Goal: Task Accomplishment & Management: Use online tool/utility

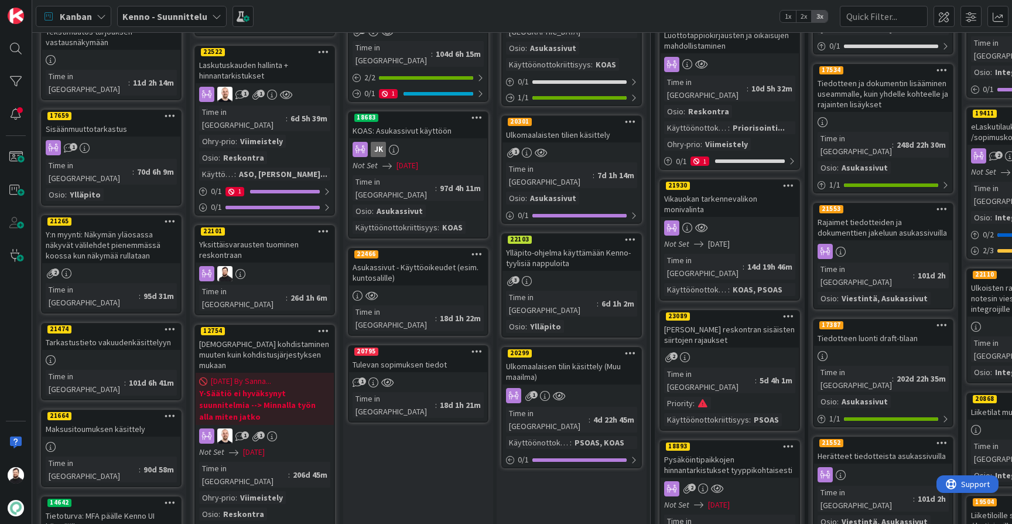
scroll to position [328, 0]
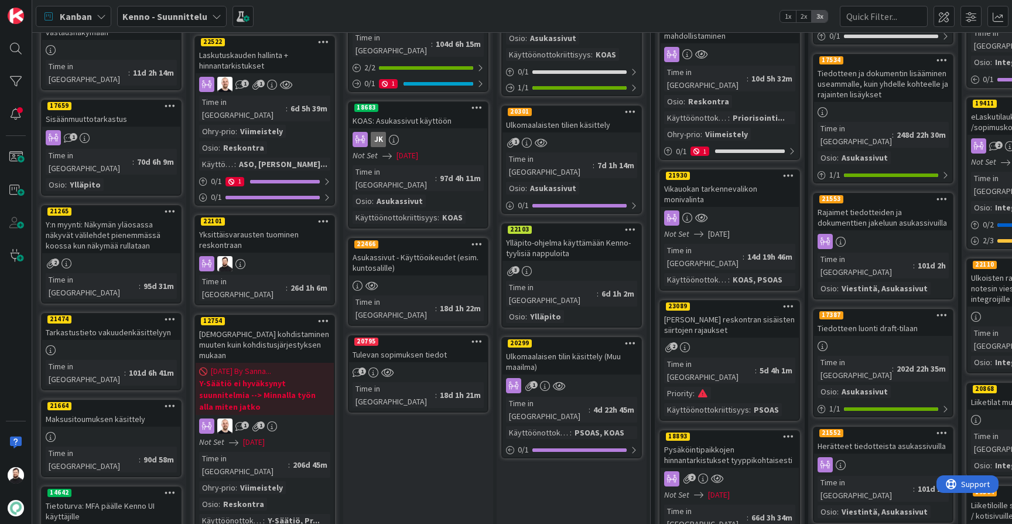
click at [274, 227] on div "Yksittäisvarausten tuominen reskontraan" at bounding box center [265, 240] width 138 height 26
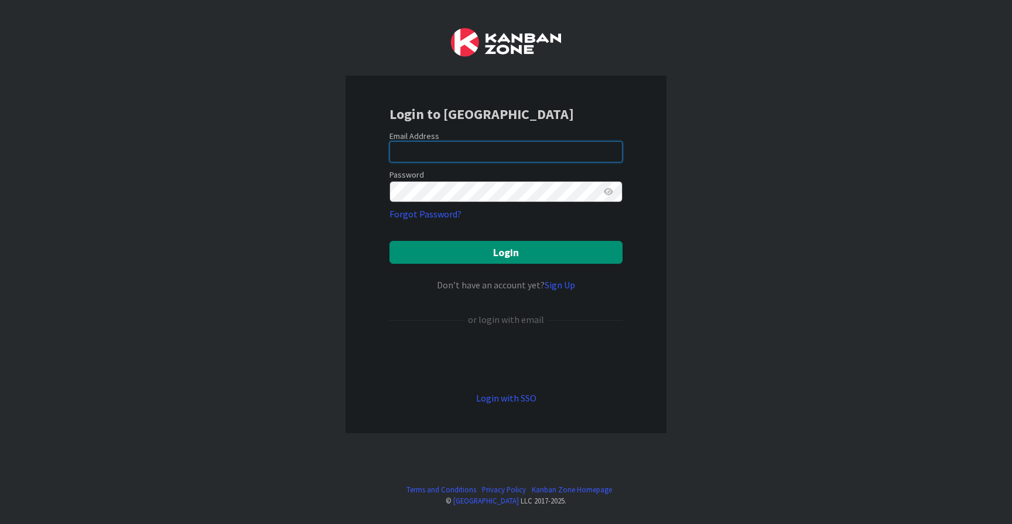
type input "taavi.kervinen@pandia.fi"
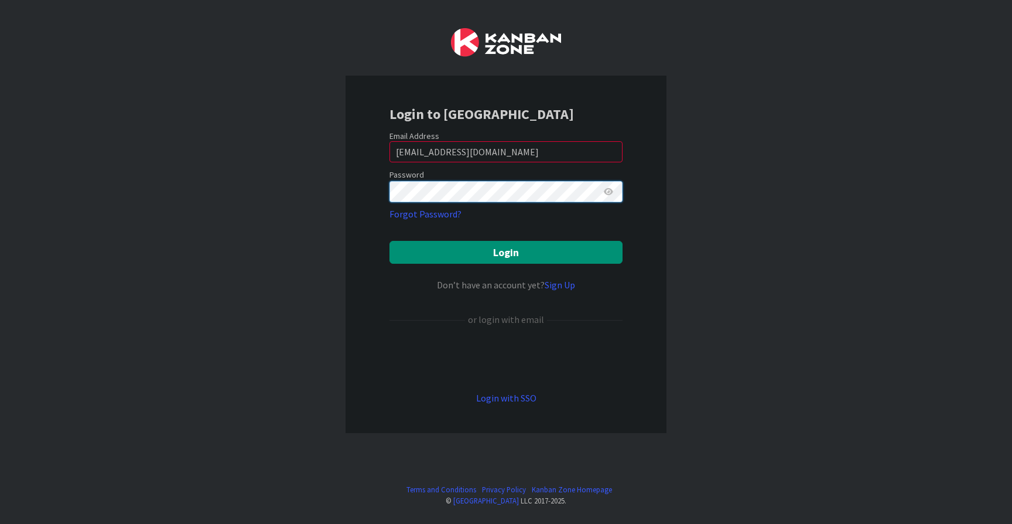
click at [506, 252] on button "Login" at bounding box center [505, 252] width 233 height 23
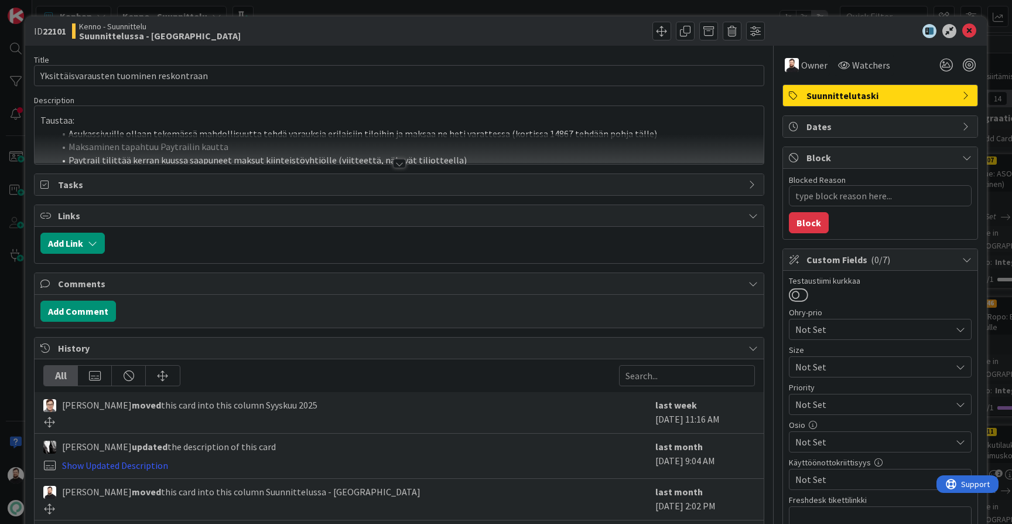
click at [399, 161] on div at bounding box center [399, 163] width 13 height 9
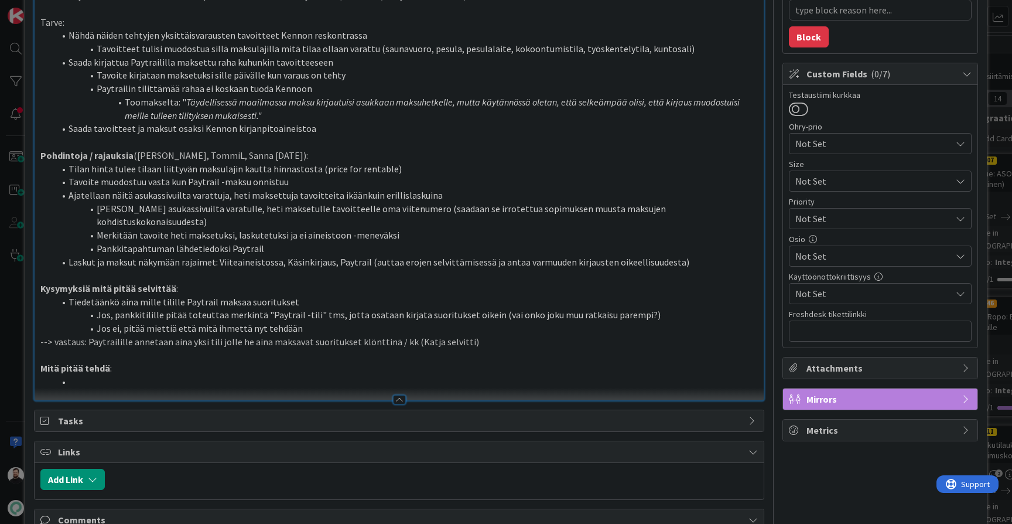
scroll to position [173, 0]
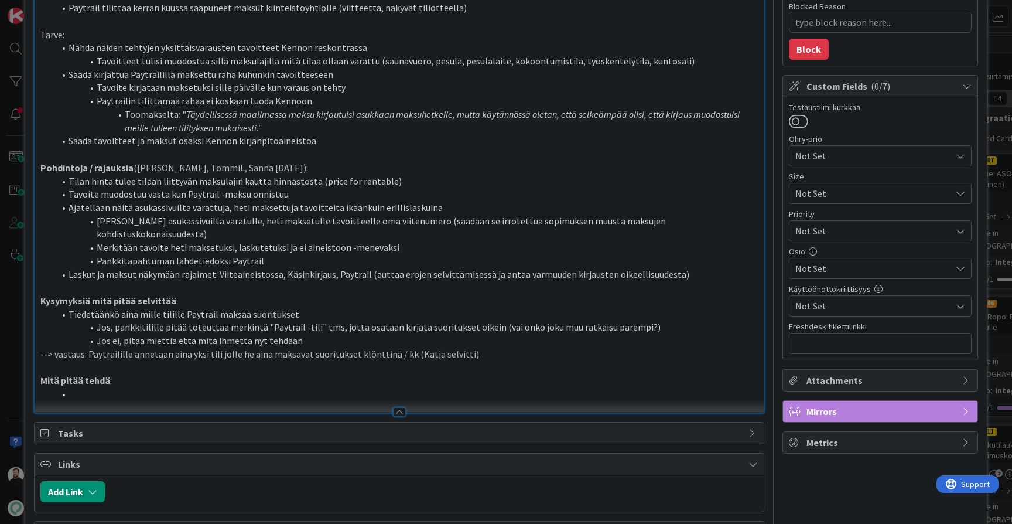
click at [517, 387] on li at bounding box center [405, 393] width 703 height 13
drag, startPoint x: 517, startPoint y: 364, endPoint x: 39, endPoint y: 356, distance: 478.0
click at [39, 356] on div "Taustaa: Asukassivuille ollaan tekemässä mahdollisuutta tehdä varauksia erilais…" at bounding box center [399, 185] width 729 height 453
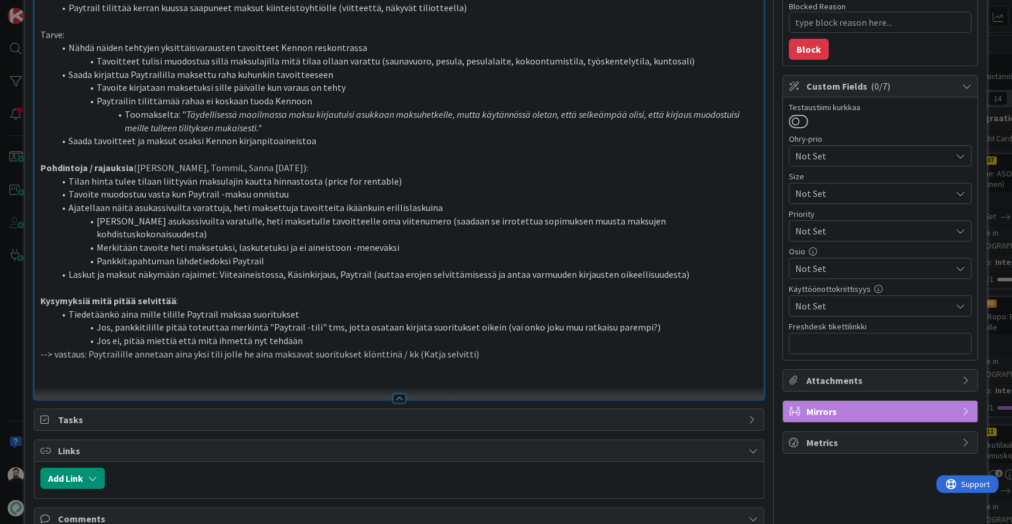
type textarea "x"
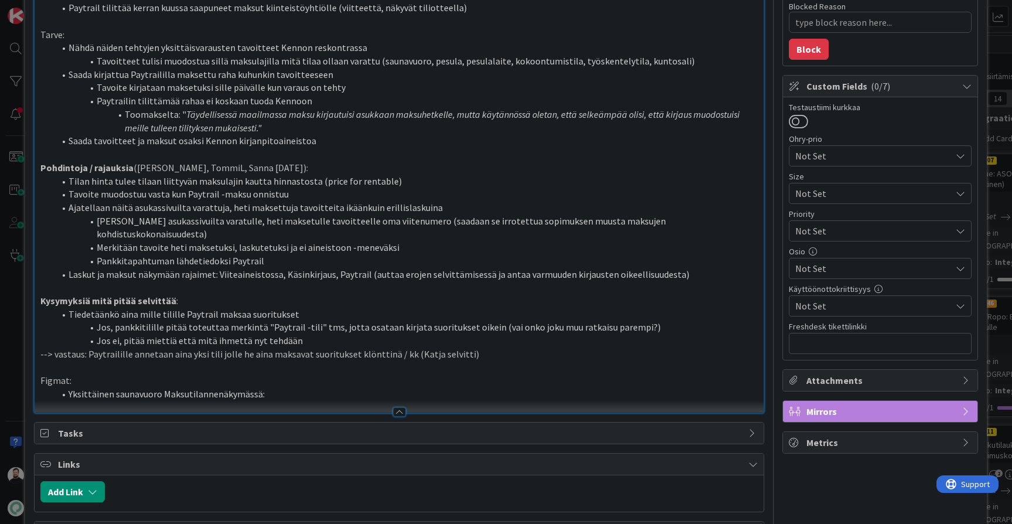
click at [64, 374] on p "Figmat:" at bounding box center [398, 380] width 717 height 13
click at [286, 387] on li "Yksittäinen saunavuoro Maksutilannenäkymässä:" at bounding box center [405, 393] width 703 height 13
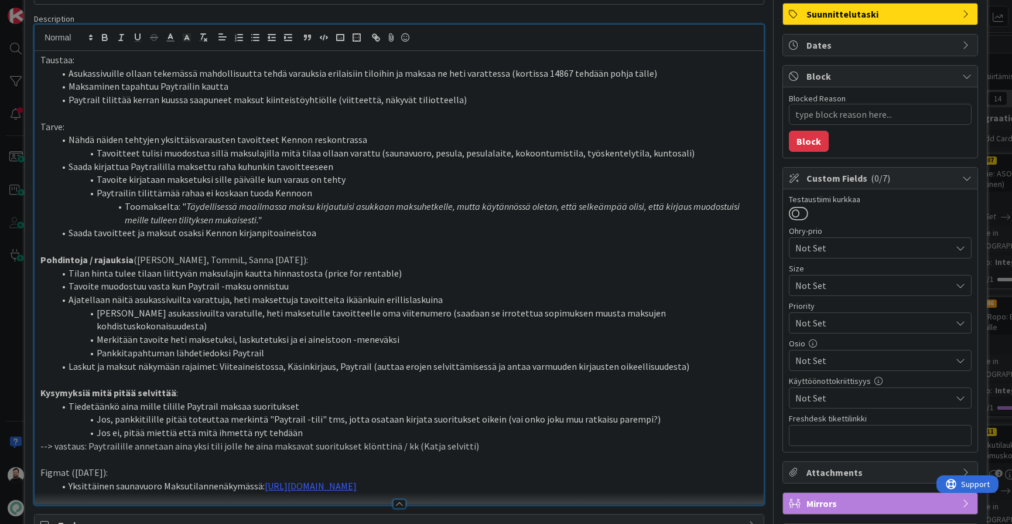
scroll to position [80, 0]
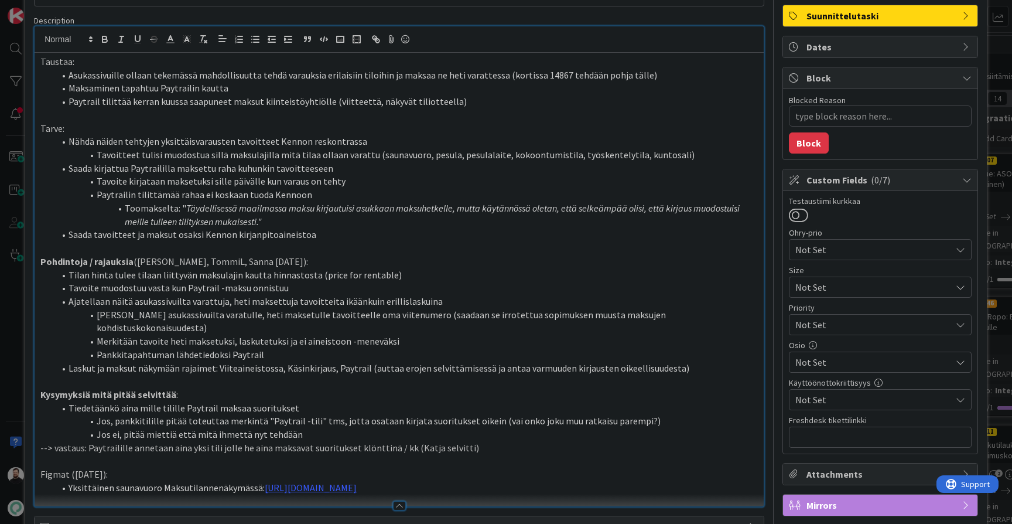
click at [250, 361] on li "Laskut ja maksut näkymään rajaimet: Viiteaineistossa, Käsinkirjaus, Paytrail (a…" at bounding box center [405, 367] width 703 height 13
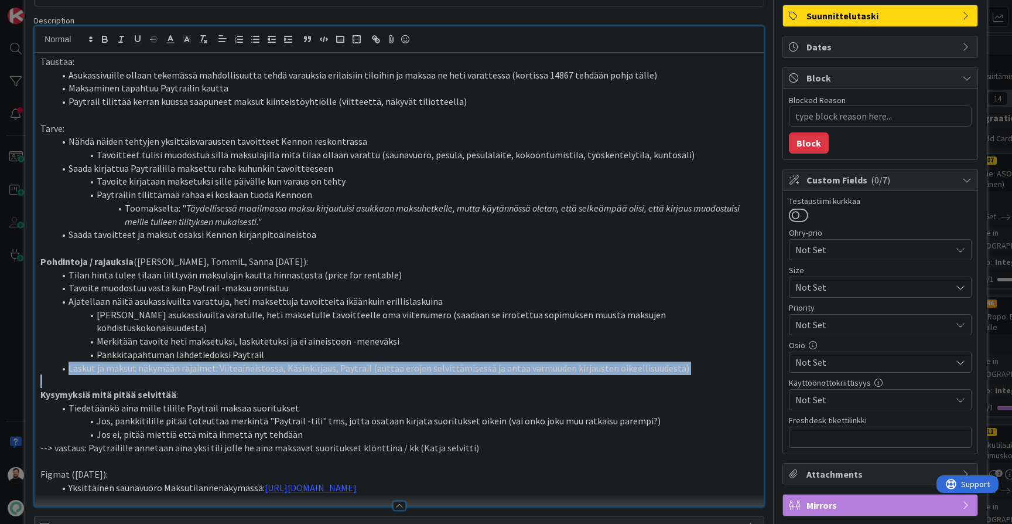
click at [250, 361] on li "Laskut ja maksut näkymään rajaimet: Viiteaineistossa, Käsinkirjaus, Paytrail (a…" at bounding box center [405, 367] width 703 height 13
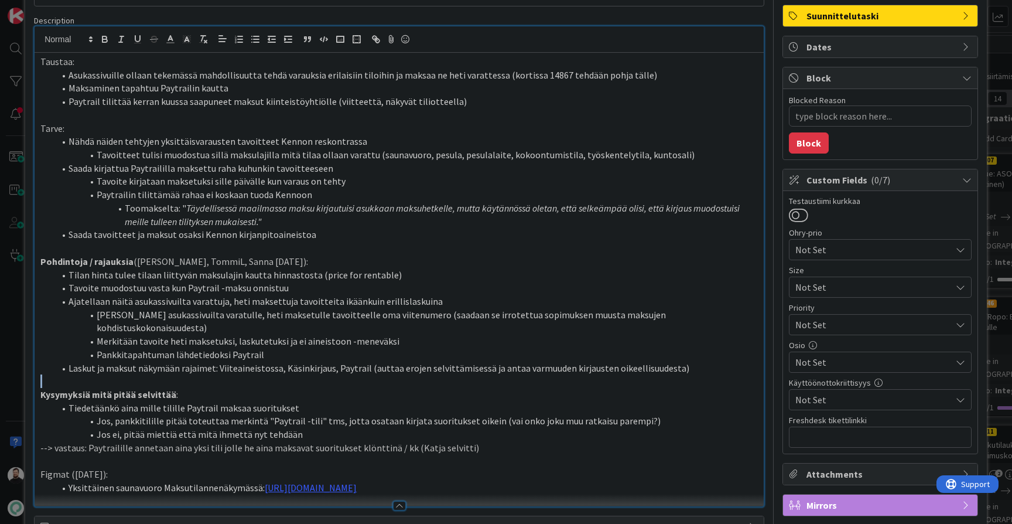
click at [269, 374] on p at bounding box center [398, 380] width 717 height 13
click at [259, 361] on li "Laskut ja maksut näkymään rajaimet: Viiteaineistossa, Käsinkirjaus, Paytrail (a…" at bounding box center [405, 367] width 703 height 13
copy li "Viiteaineistossa"
click at [306, 361] on li "Laskut ja maksut näkymään rajaimet: Viiteaineistossa, Käsinkirjaus, Paytrail (a…" at bounding box center [405, 367] width 703 height 13
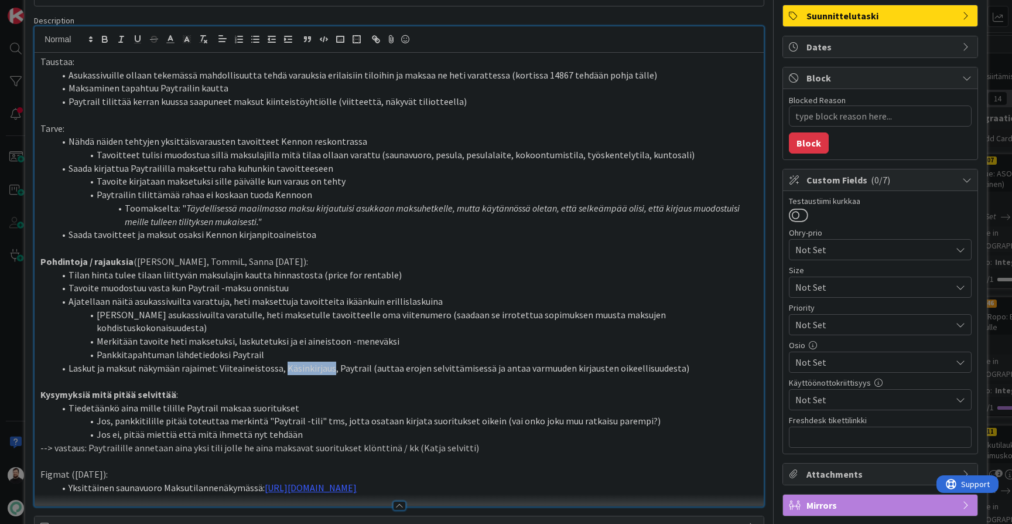
click at [306, 361] on li "Laskut ja maksut näkymään rajaimet: Viiteaineistossa, Käsinkirjaus, Paytrail (a…" at bounding box center [405, 367] width 703 height 13
copy li "Käsinkirjaus"
click at [344, 361] on li "Laskut ja maksut näkymään rajaimet: Viiteaineistossa, Käsinkirjaus, Paytrail (a…" at bounding box center [405, 367] width 703 height 13
copy li "Paytrail"
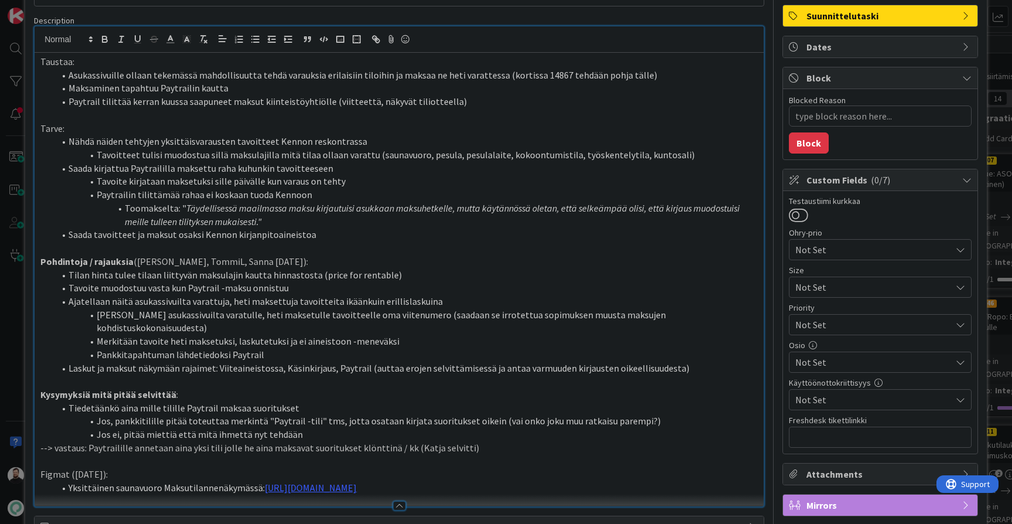
click at [739, 481] on li "Yksittäinen saunavuoro Maksutilannenäkymässä: https://www.figma.com/design/s06e…" at bounding box center [405, 487] width 703 height 13
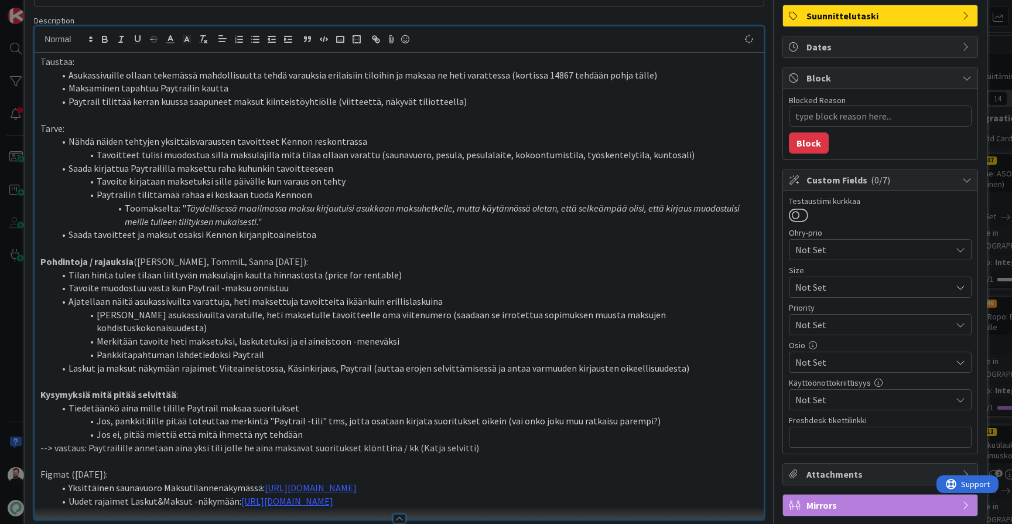
type textarea "x"
click at [505, 388] on p "Kysymyksiä mitä pitää selvittää :" at bounding box center [398, 394] width 717 height 13
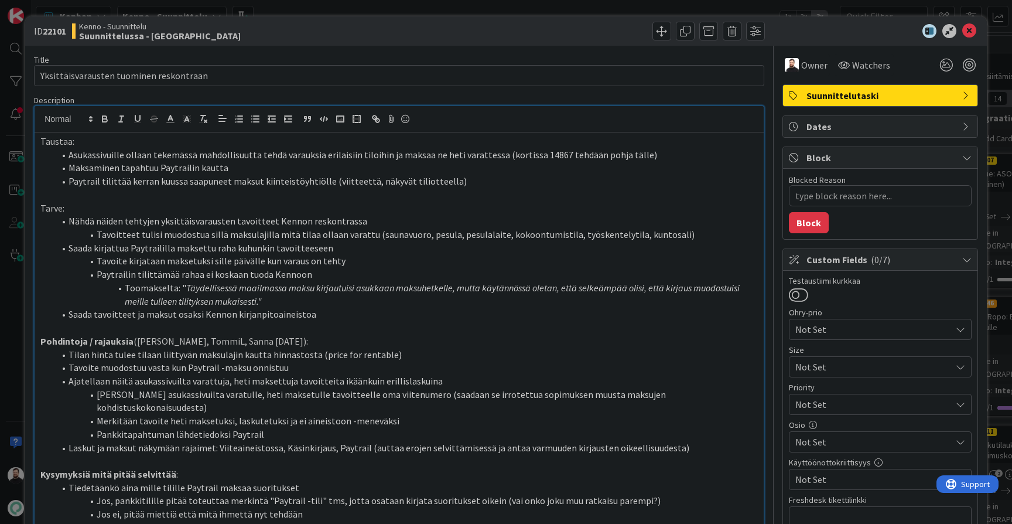
scroll to position [0, 0]
click at [663, 36] on span at bounding box center [661, 31] width 19 height 19
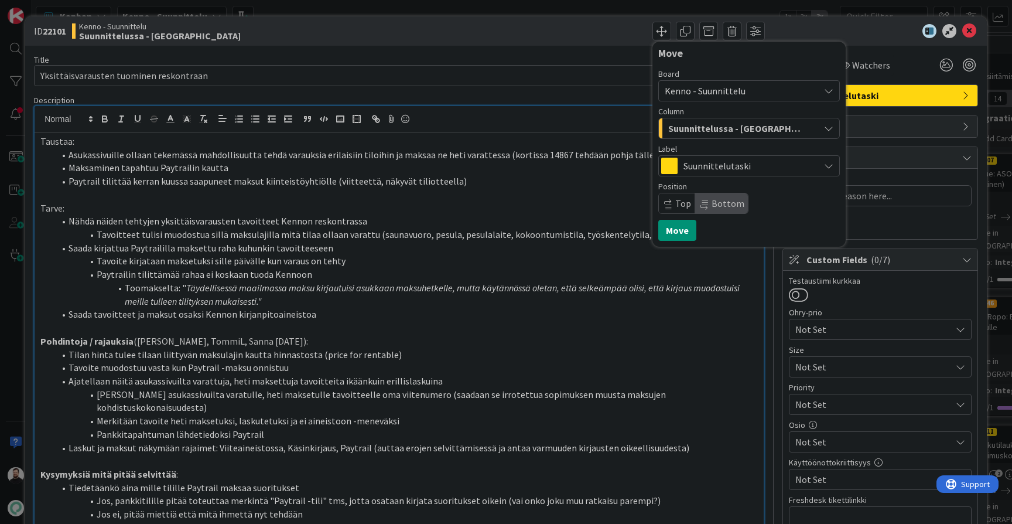
click at [507, 268] on li "Paytrailin tilittämää rahaa ei koskaan tuoda Kennoon" at bounding box center [405, 274] width 703 height 13
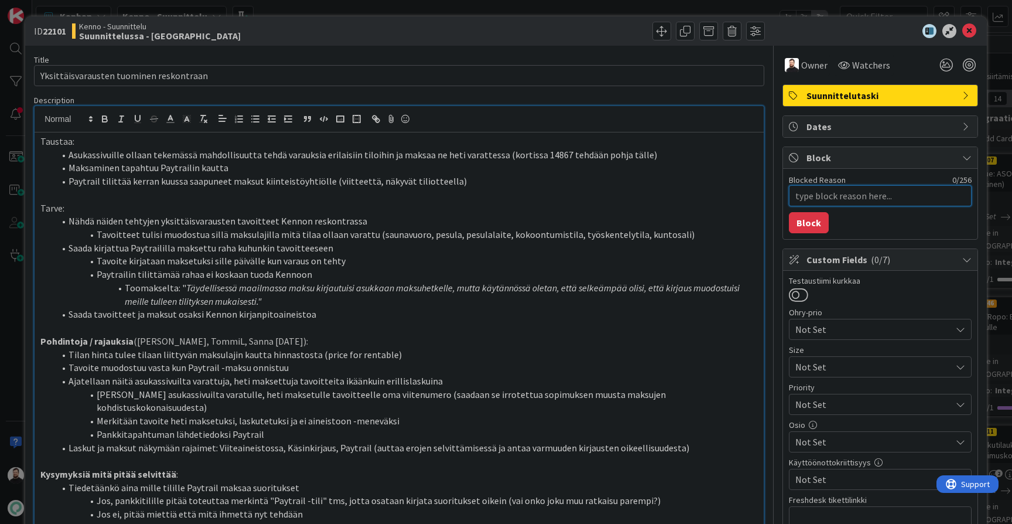
click at [877, 197] on textarea "Blocked Reason" at bounding box center [880, 195] width 183 height 21
type textarea "t"
type textarea "x"
type textarea "ts"
type textarea "x"
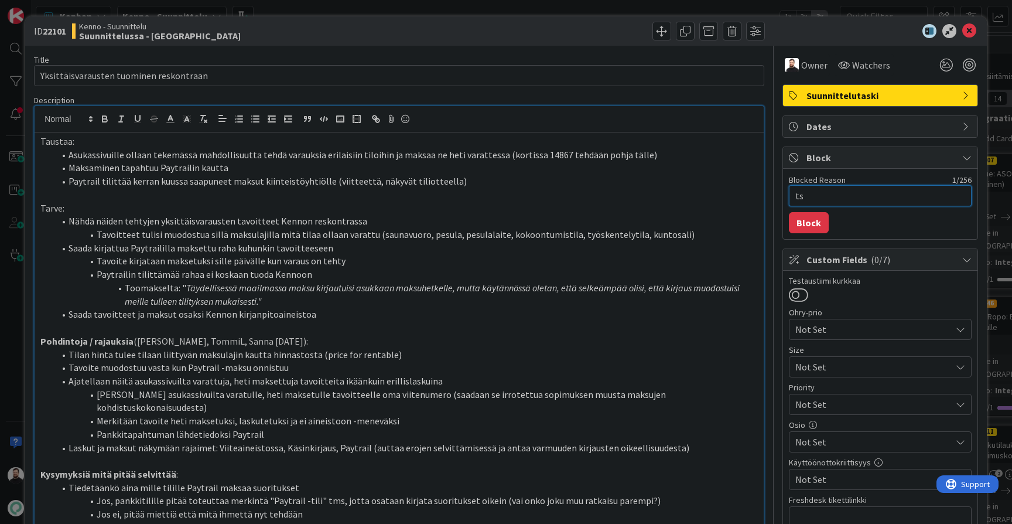
type textarea "tse"
type textarea "x"
type textarea "tsek"
type textarea "x"
type textarea "tsekk"
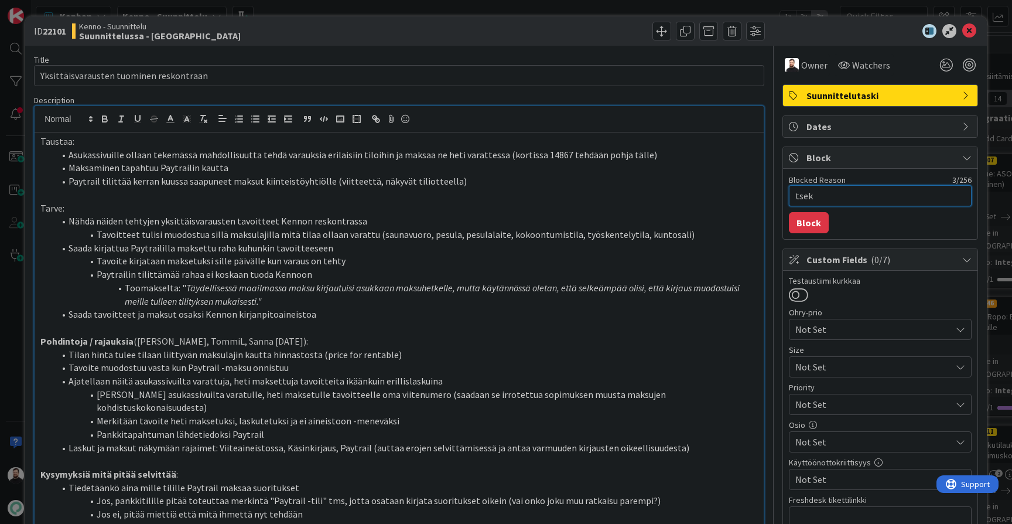
type textarea "x"
type textarea "tsekka"
type textarea "x"
type textarea "tsekkau"
type textarea "x"
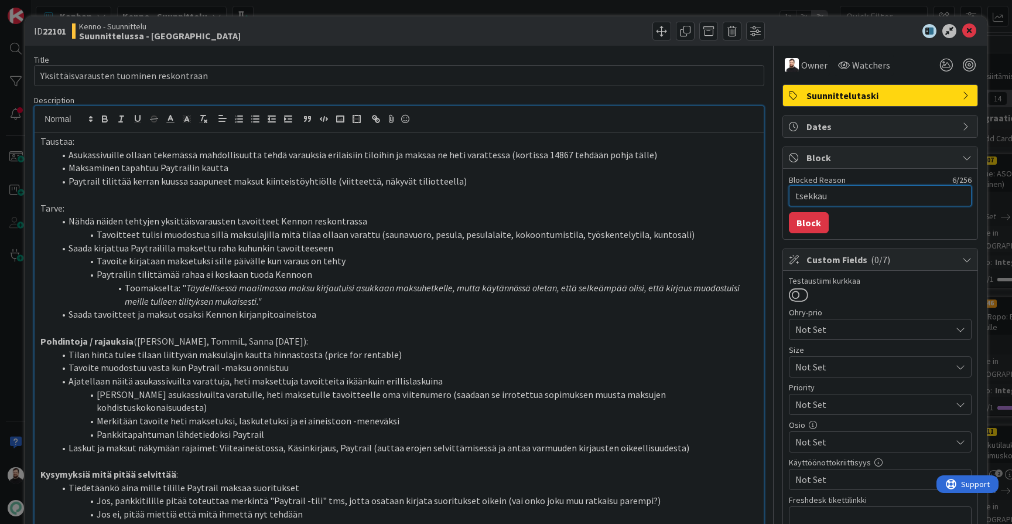
type textarea "tsekkauk"
type textarea "x"
type textarea "tsekkauks"
type textarea "x"
type textarea "tsekkaukse"
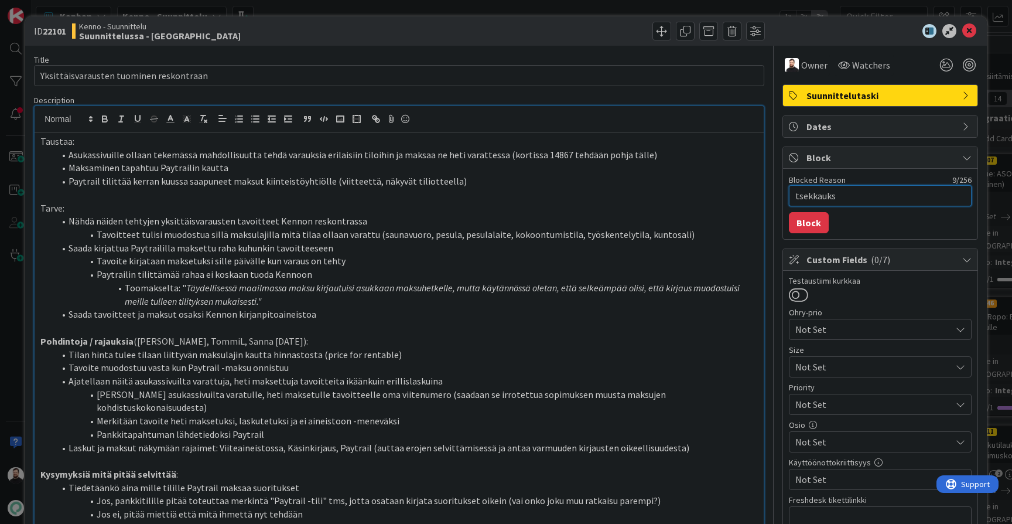
type textarea "x"
type textarea "tsekkauksee"
type textarea "x"
type textarea "tsekkaukse"
type textarea "x"
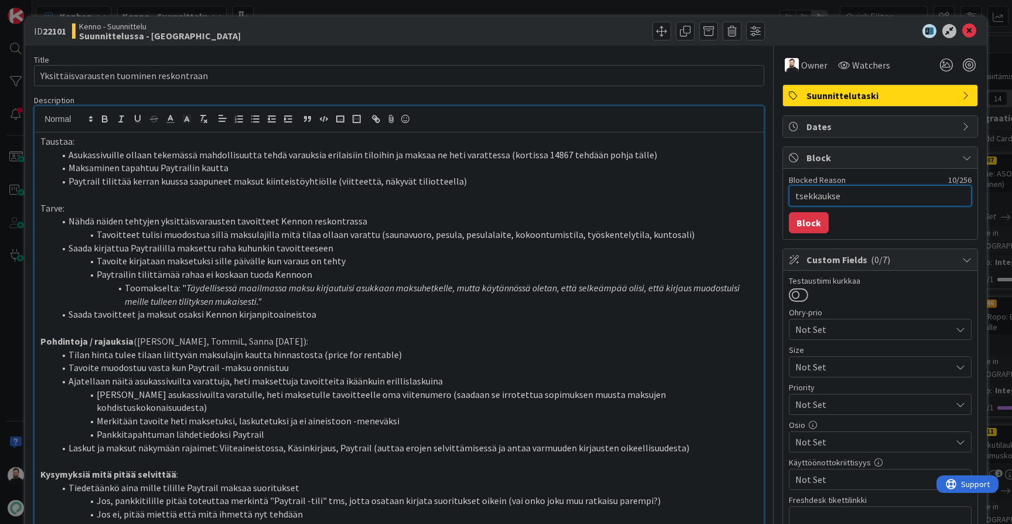
type textarea "tsekkauks"
type textarea "x"
type textarea "tsekkauk"
type textarea "x"
type textarea "tsekkau"
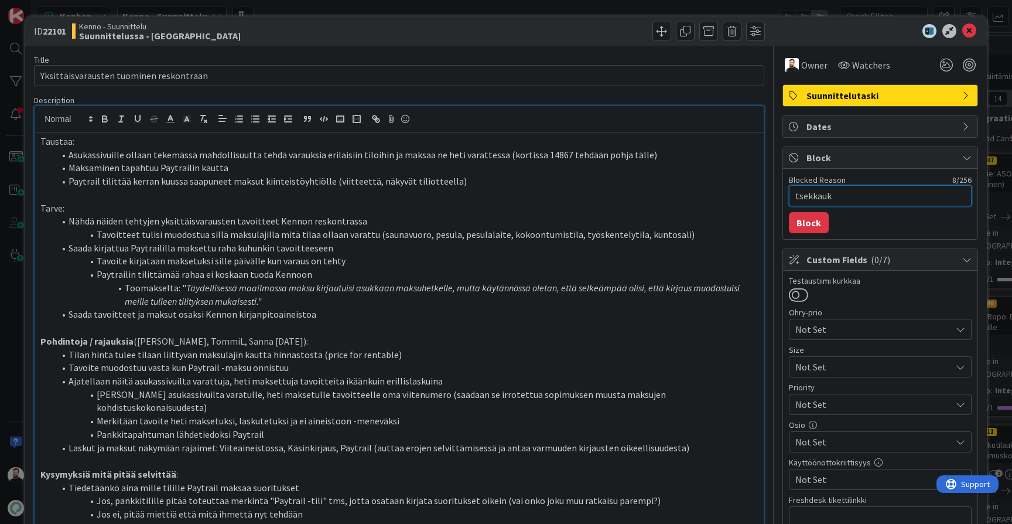
type textarea "x"
type textarea "tsekka"
type textarea "x"
type textarea "tsekk"
type textarea "x"
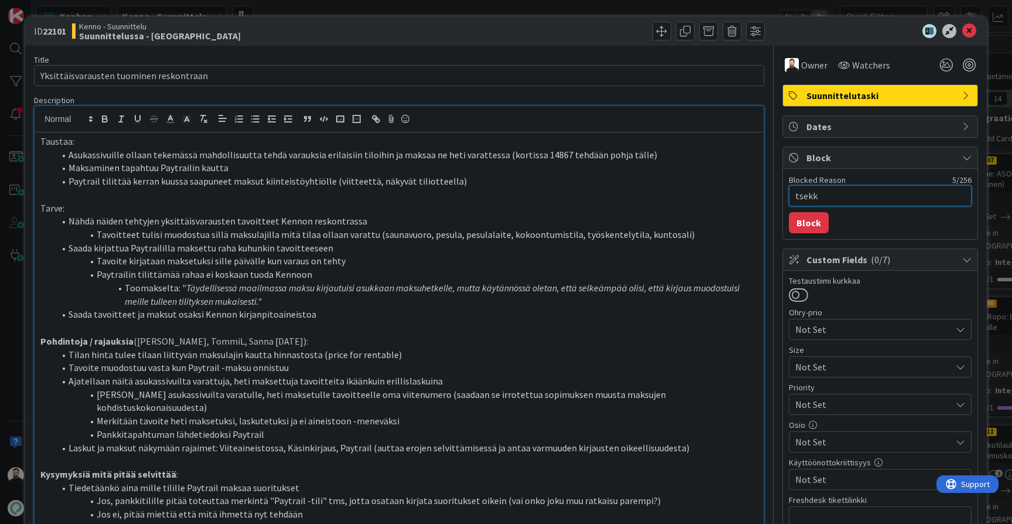
type textarea "tsek"
type textarea "x"
type textarea "tse"
type textarea "x"
type textarea "ts"
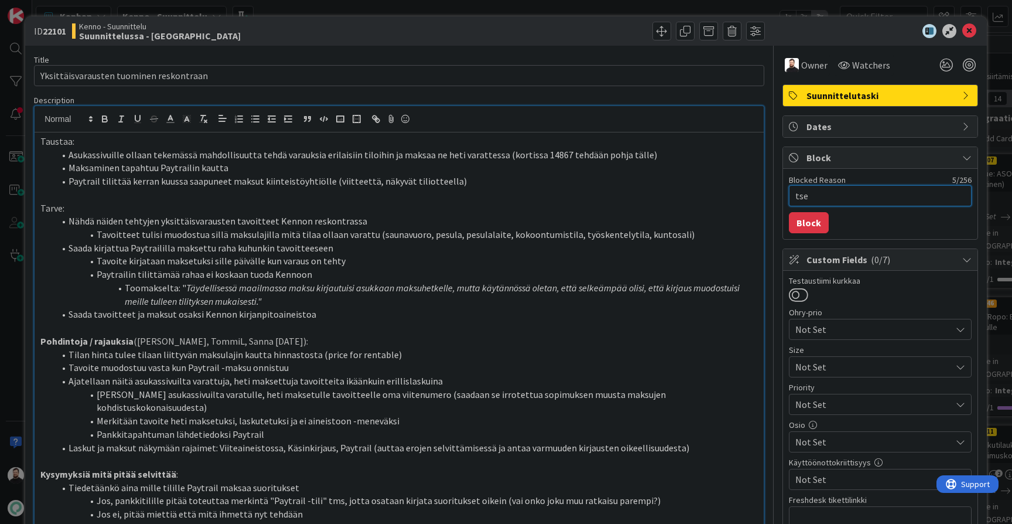
type textarea "x"
type textarea "t"
type textarea "x"
type textarea "s"
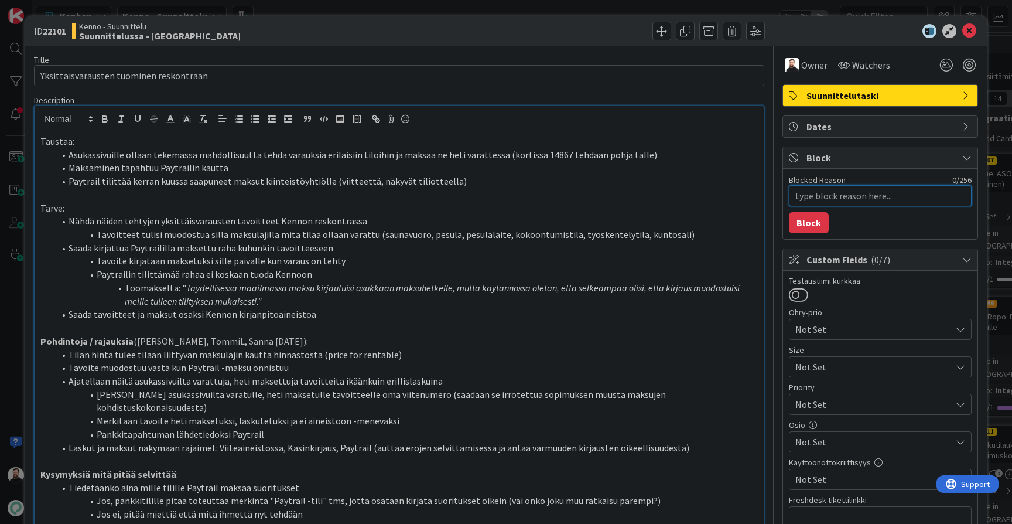
type textarea "x"
type textarea "t"
type textarea "x"
type textarea "ts"
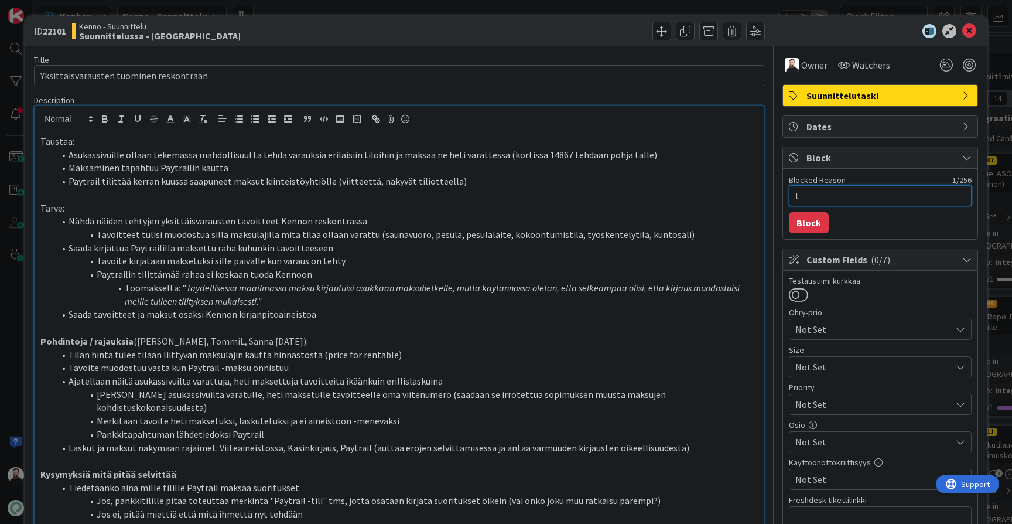
type textarea "x"
type textarea "tse"
type textarea "x"
type textarea "tsek"
type textarea "x"
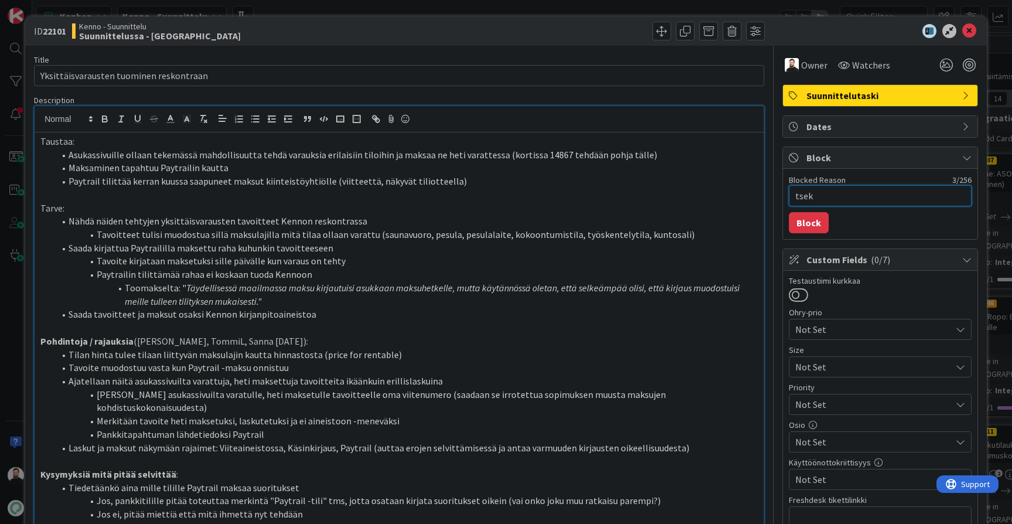
type textarea "tsekk"
type textarea "x"
type textarea "tsekka"
type textarea "x"
type textarea "tsekkau"
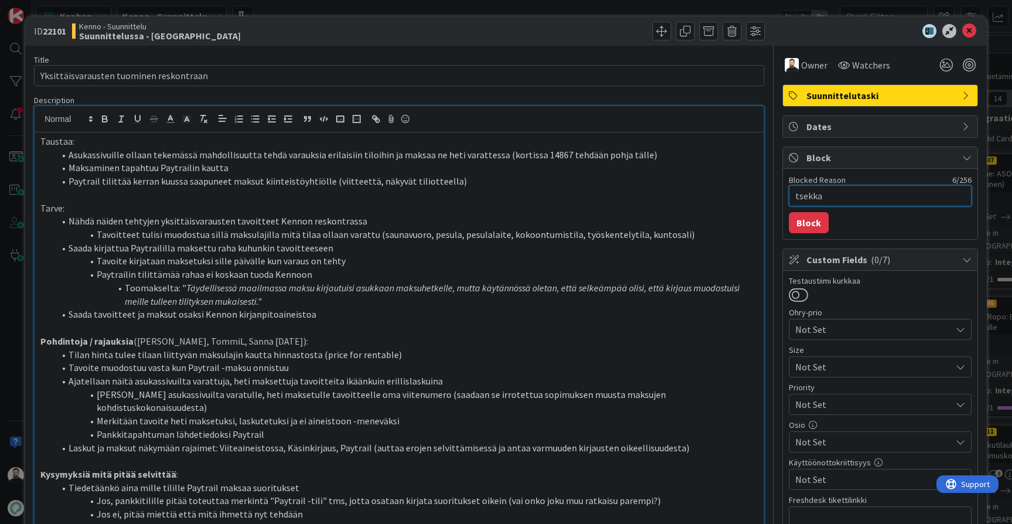
type textarea "x"
type textarea "tsekkauk"
type textarea "x"
type textarea "tsekkauks"
type textarea "x"
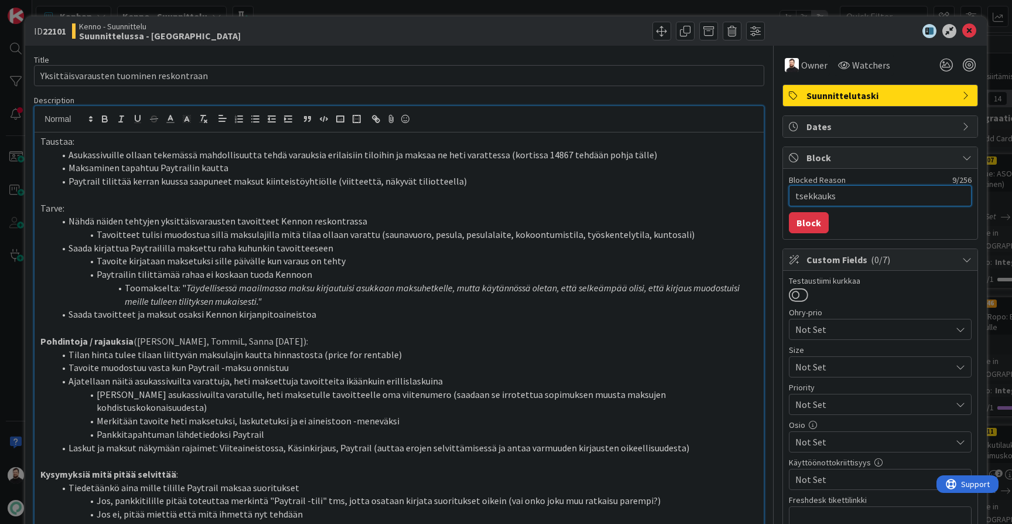
type textarea "tsekkaukse"
type textarea "x"
type textarea "tsekkauksee"
type textarea "x"
type textarea "tsekkaukseen"
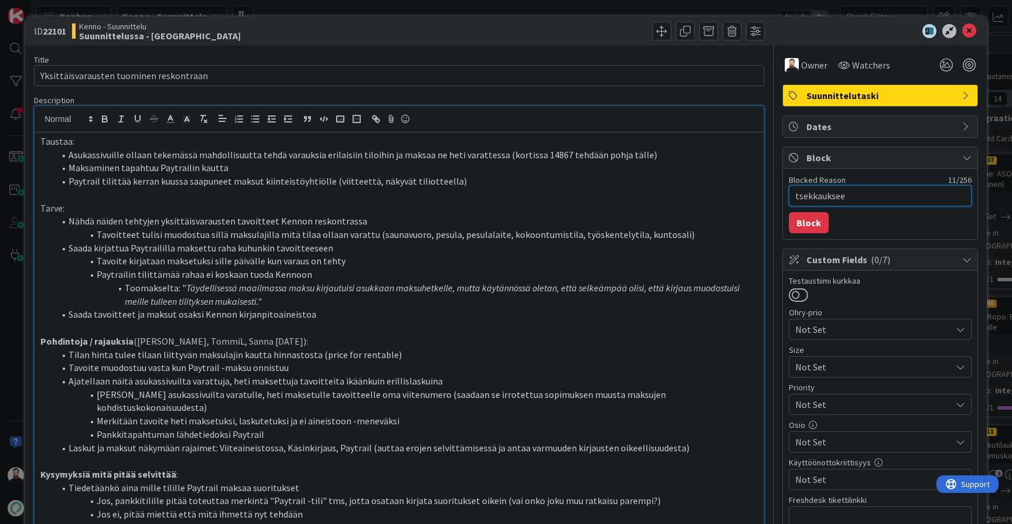
type textarea "x"
type textarea "tsekkaukseen"
click at [808, 220] on button "Block" at bounding box center [809, 222] width 40 height 21
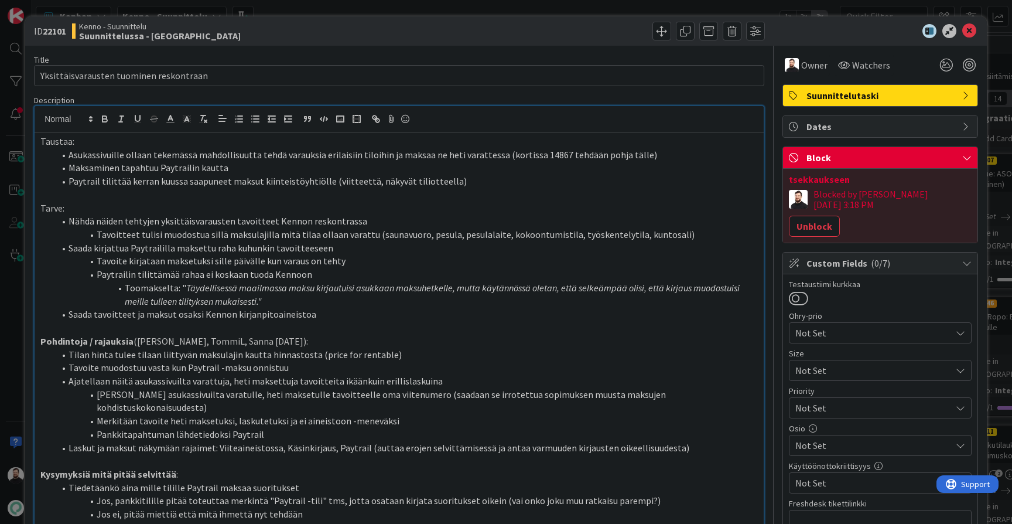
click at [811, 66] on span "Owner" at bounding box center [814, 65] width 26 height 14
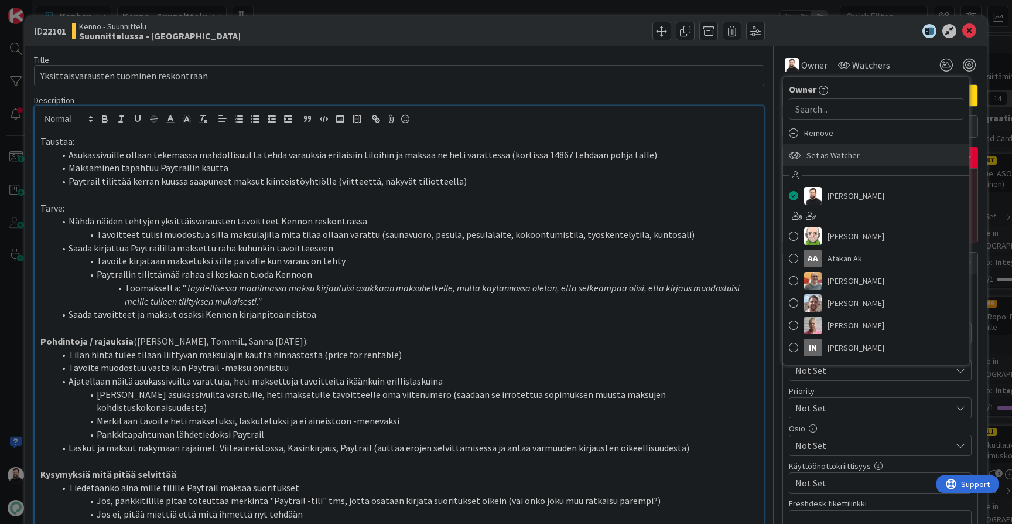
click at [828, 153] on span "Set as Watcher" at bounding box center [832, 155] width 53 height 18
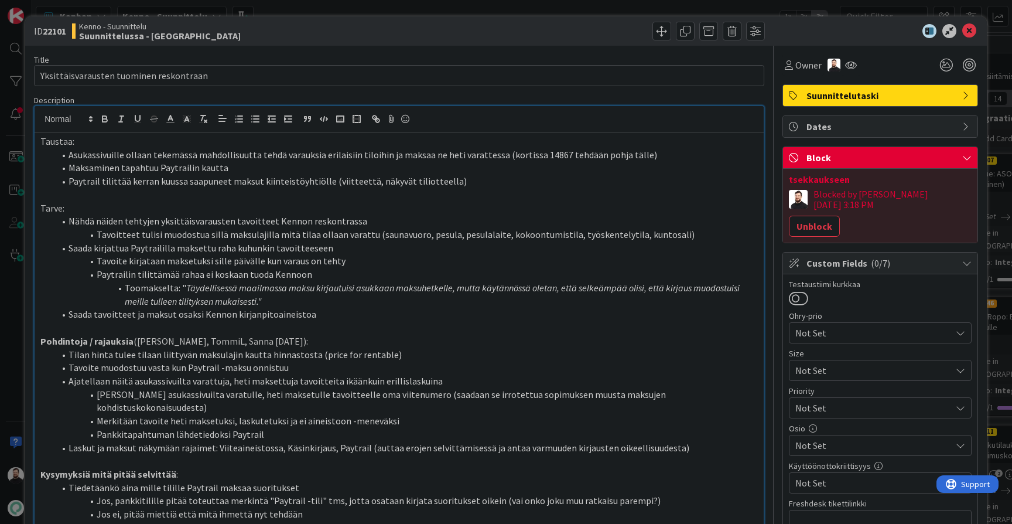
click at [600, 6] on div "ID 22101 Kenno - Suunnittelu Suunnittelussa - Rautalangat Move Move Title 39 / …" at bounding box center [506, 262] width 1012 height 524
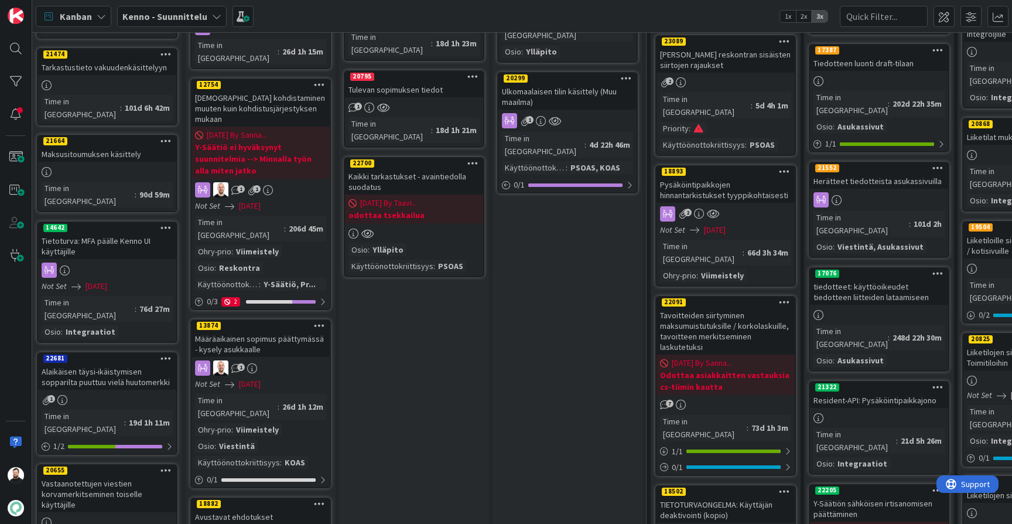
scroll to position [575, 4]
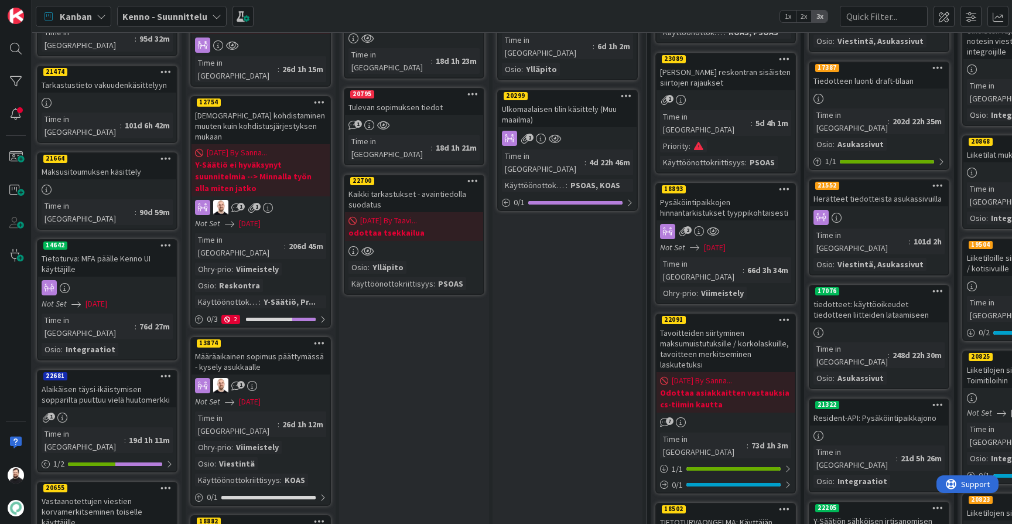
click at [404, 176] on div "22700" at bounding box center [414, 181] width 138 height 11
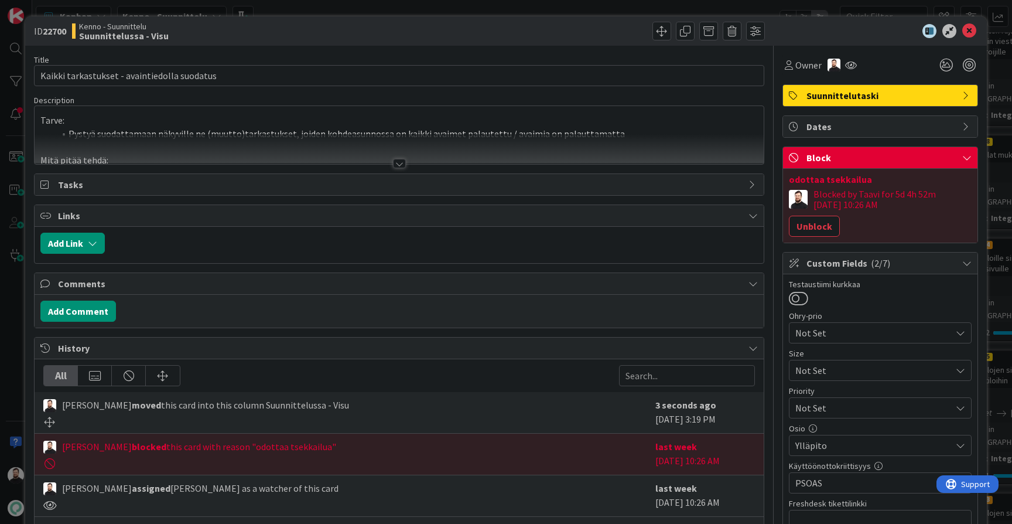
click at [400, 163] on div at bounding box center [399, 163] width 13 height 9
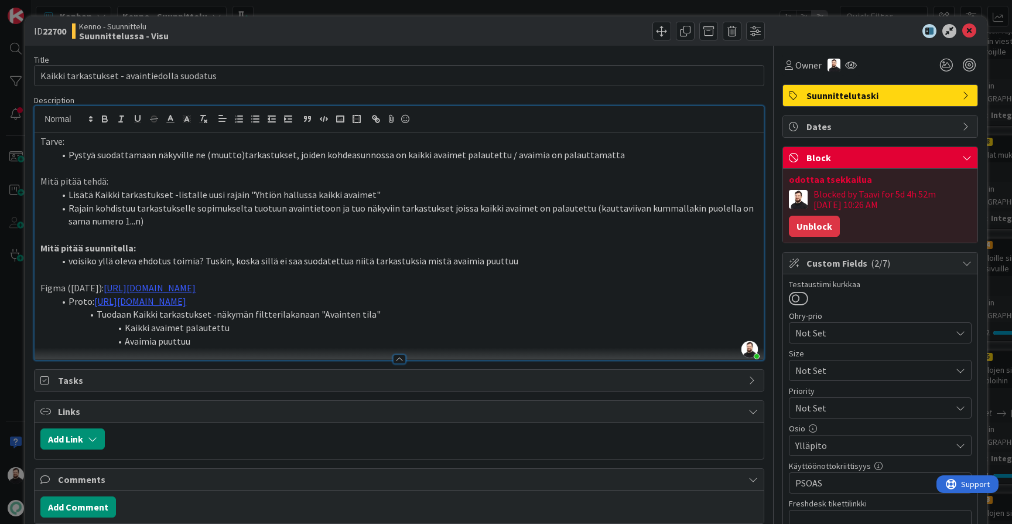
click at [820, 228] on button "Unblock" at bounding box center [814, 226] width 51 height 21
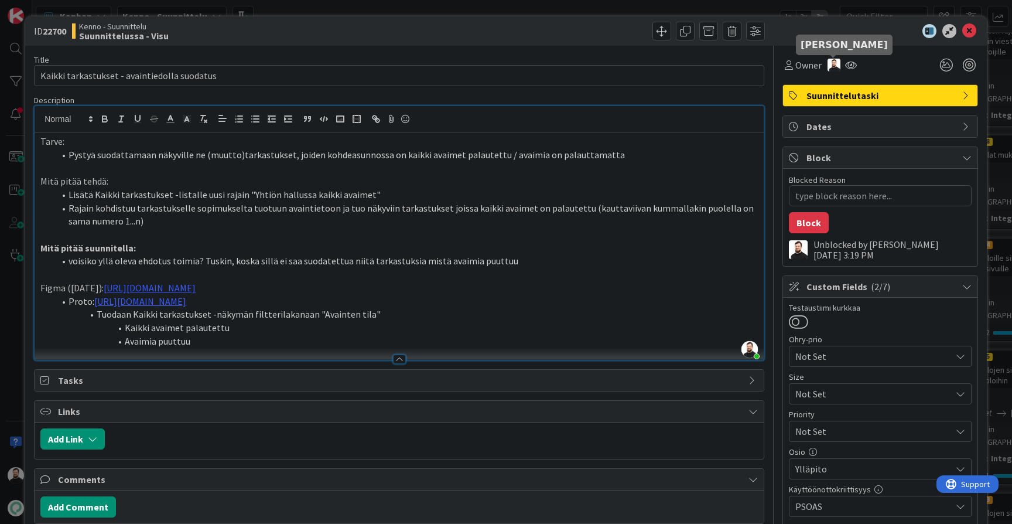
click at [837, 68] on img at bounding box center [834, 65] width 13 height 13
click at [883, 68] on div "Owner Remove Set as owner" at bounding box center [880, 64] width 196 height 21
click at [16, 365] on div "ID 22700 Kenno - Suunnittelu Suunnittelussa - Visu Title 44 / 128 Kaikki tarkas…" at bounding box center [506, 262] width 1012 height 524
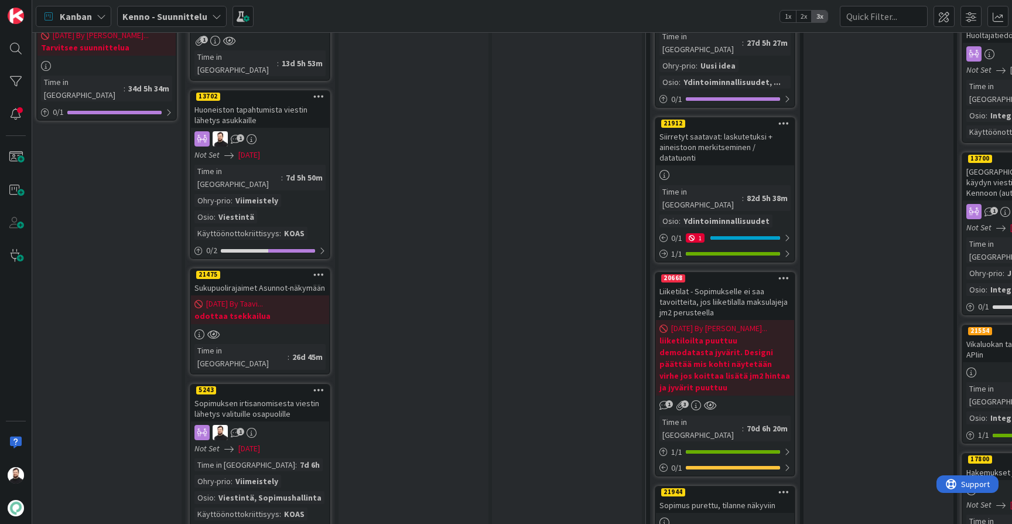
scroll to position [1360, 5]
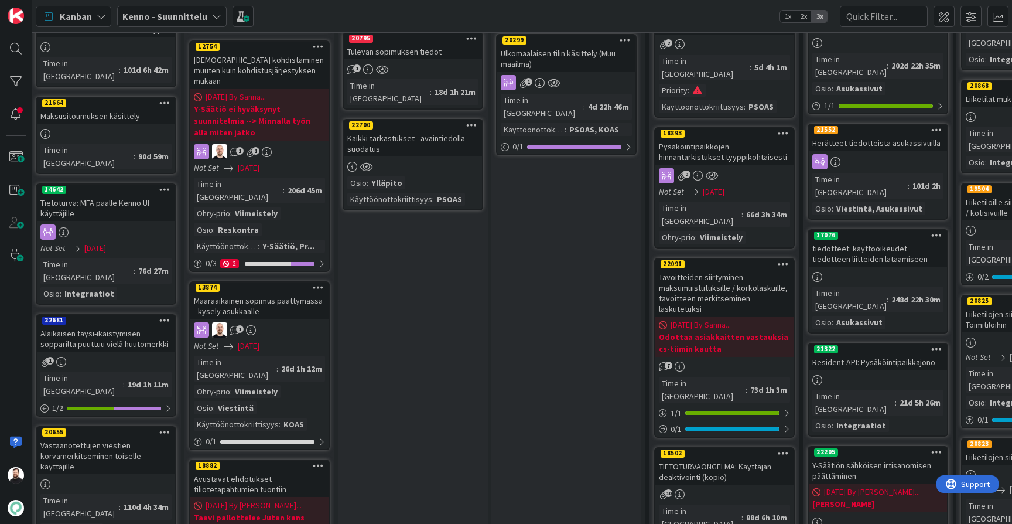
scroll to position [633, 5]
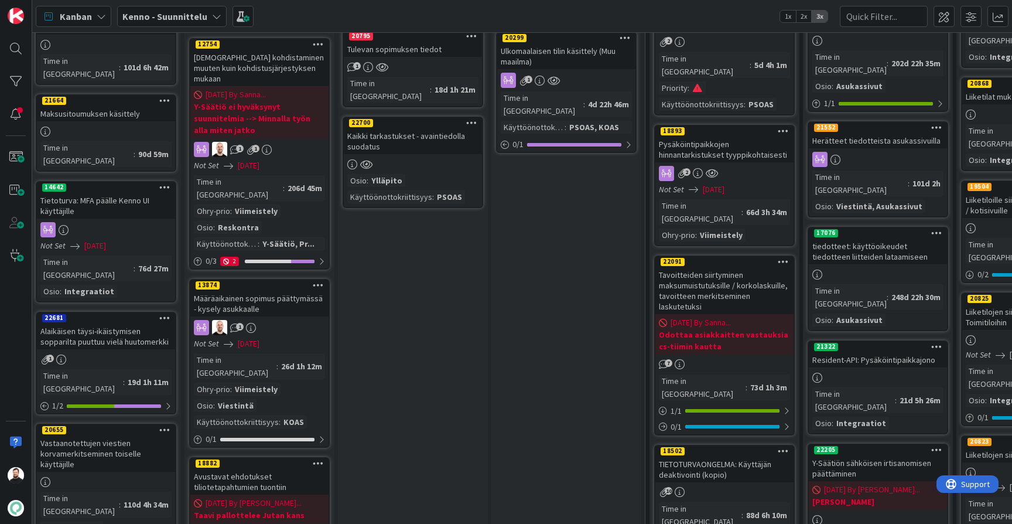
click at [115, 323] on div "Alaikäisen täysi-ikäistymisen sopparilta puuttuu vielä huutomerkki" at bounding box center [106, 336] width 138 height 26
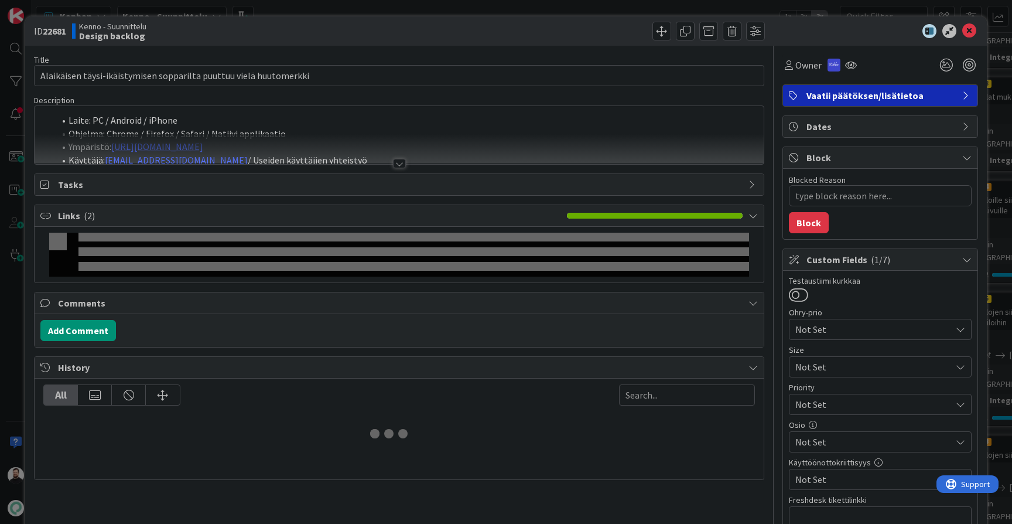
type textarea "x"
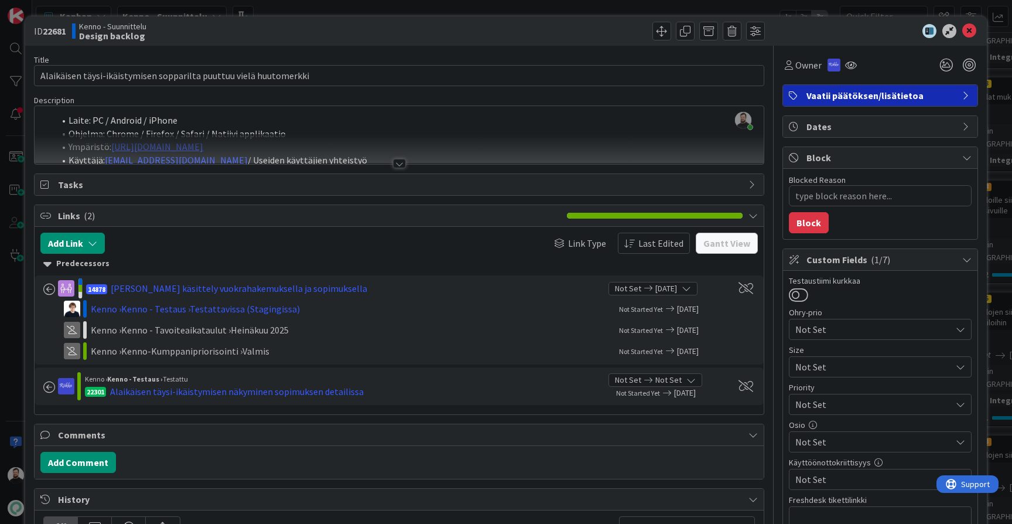
click at [402, 162] on div at bounding box center [399, 163] width 13 height 9
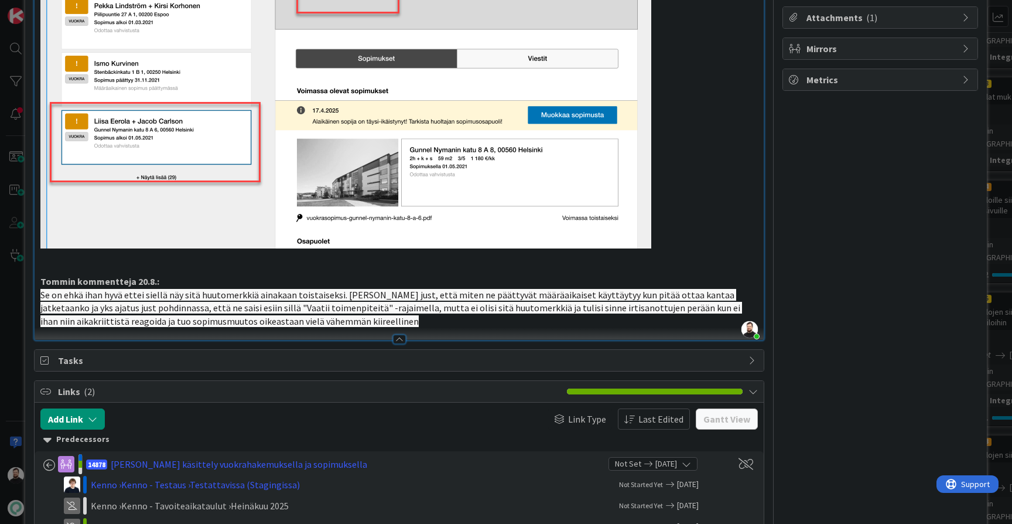
scroll to position [536, 0]
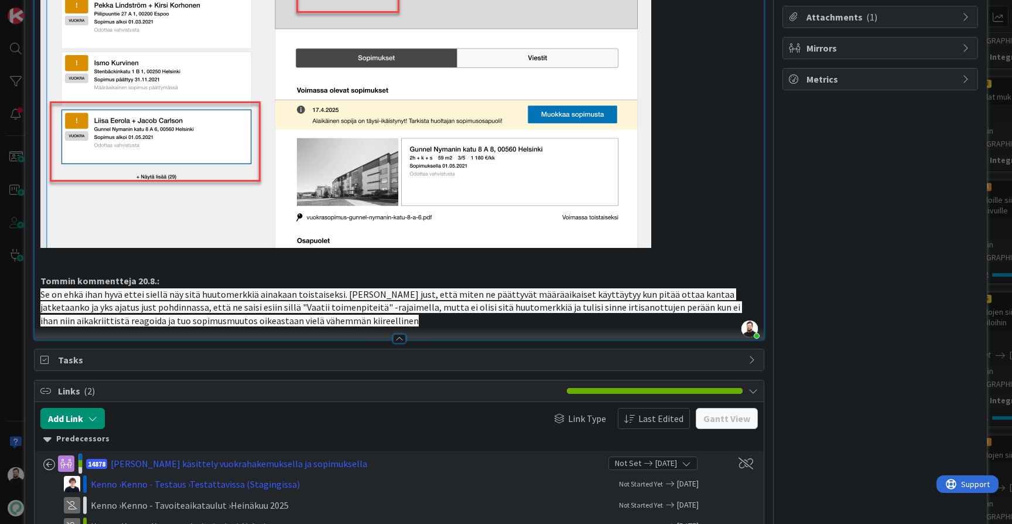
click at [12, 330] on div "ID 22681 Kenno - Suunnittelu Design backlog Title 66 / 128 Alaikäisen täysi-ikä…" at bounding box center [506, 262] width 1012 height 524
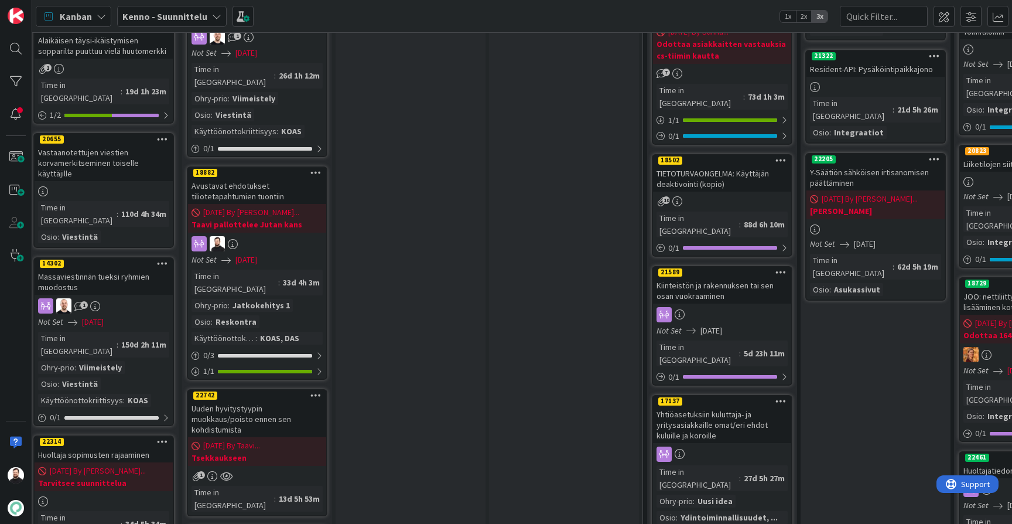
scroll to position [926, 8]
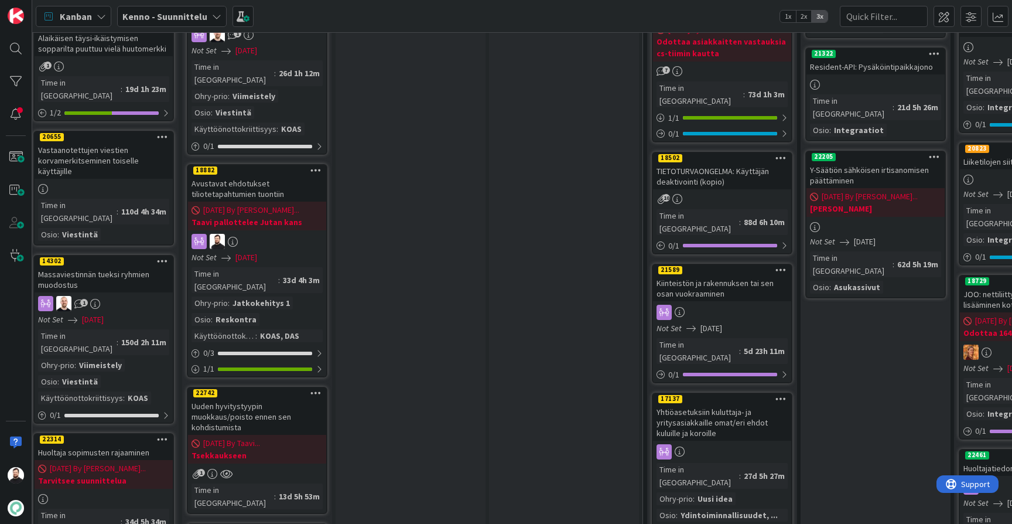
click at [119, 445] on div "Huoltaja sopimusten rajaaminen" at bounding box center [104, 452] width 138 height 15
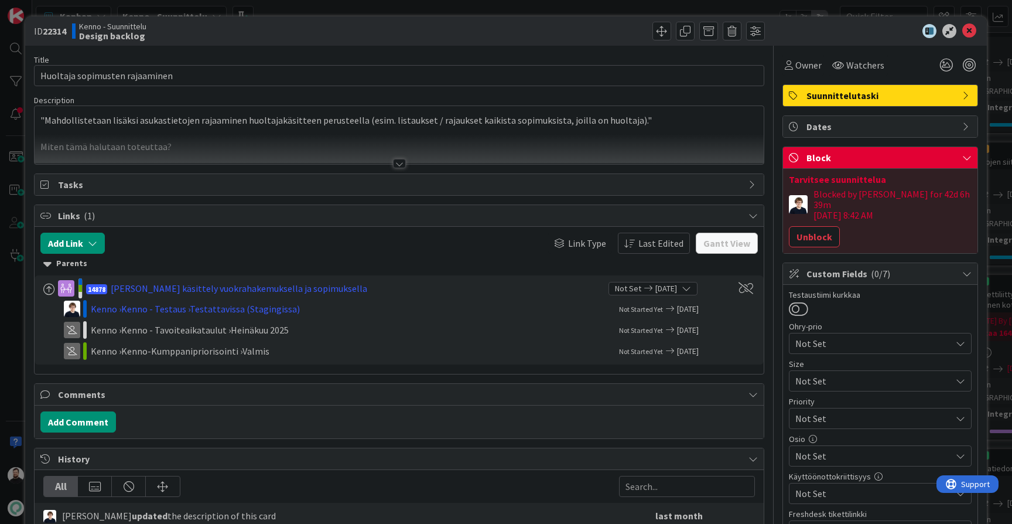
click at [399, 165] on div at bounding box center [399, 163] width 13 height 9
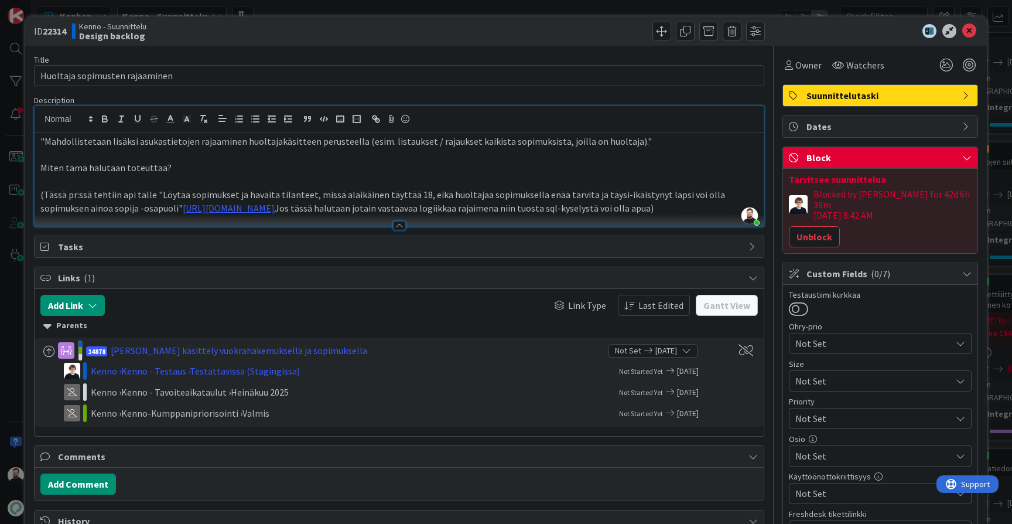
click at [13, 368] on div "ID 22314 Kenno - Suunnittelu Design backlog Title 30 / 128 Huoltaja sopimusten …" at bounding box center [506, 262] width 1012 height 524
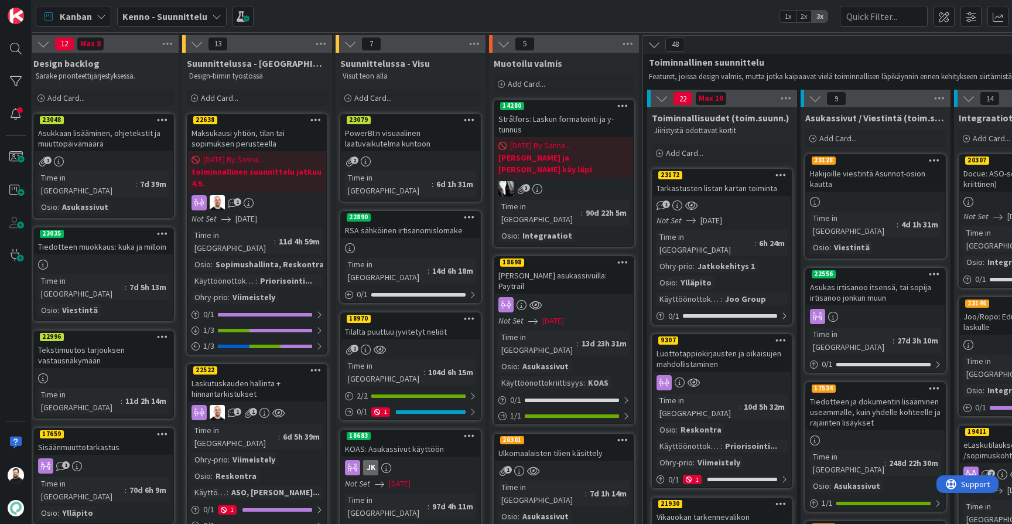
scroll to position [0, 8]
